Goal: Navigation & Orientation: Understand site structure

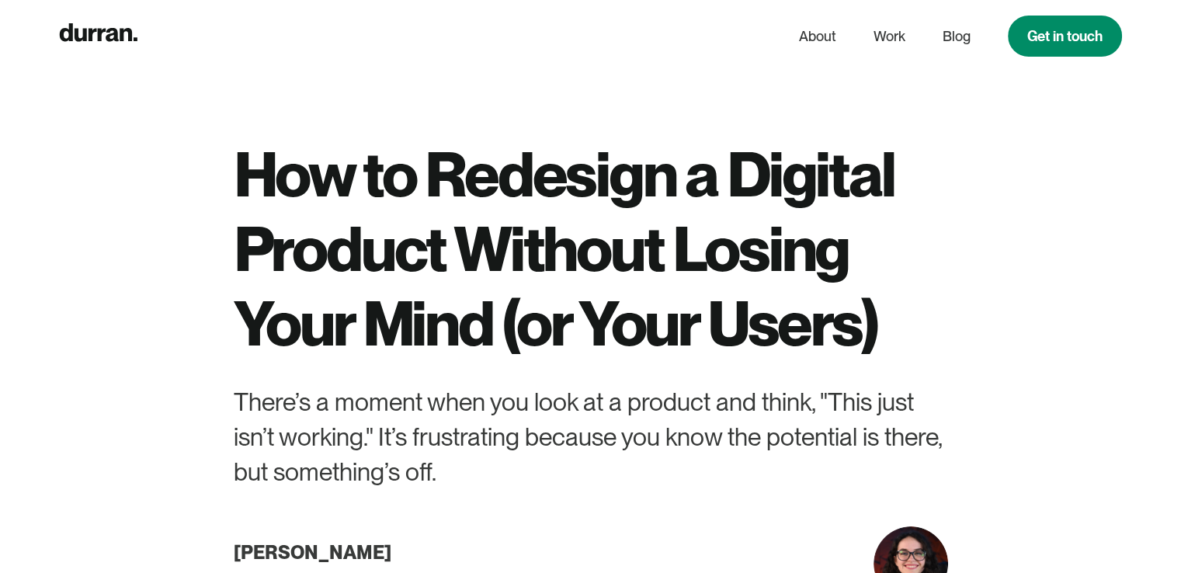
drag, startPoint x: 118, startPoint y: 41, endPoint x: 65, endPoint y: 162, distance: 132.1
click at [65, 162] on div "How to Redesign a Digital Product Without Losing Your Mind (or Your Users) Ther…" at bounding box center [590, 300] width 1181 height 601
click at [817, 33] on link "About" at bounding box center [817, 37] width 37 height 30
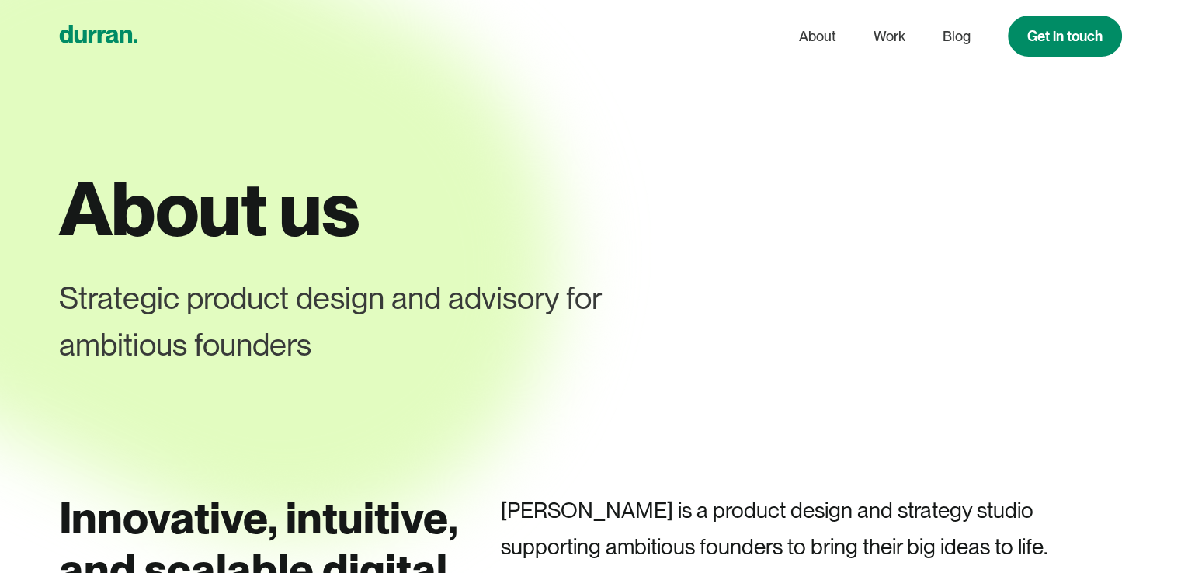
click at [109, 38] on icon "home" at bounding box center [99, 34] width 78 height 18
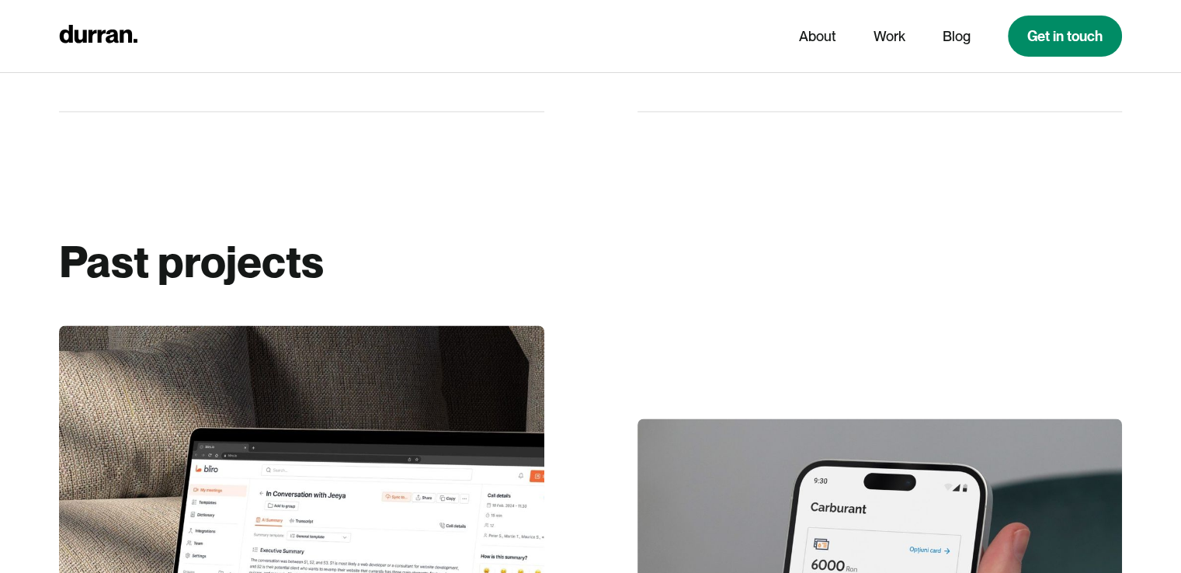
scroll to position [2717, 0]
